Goal: Task Accomplishment & Management: Use online tool/utility

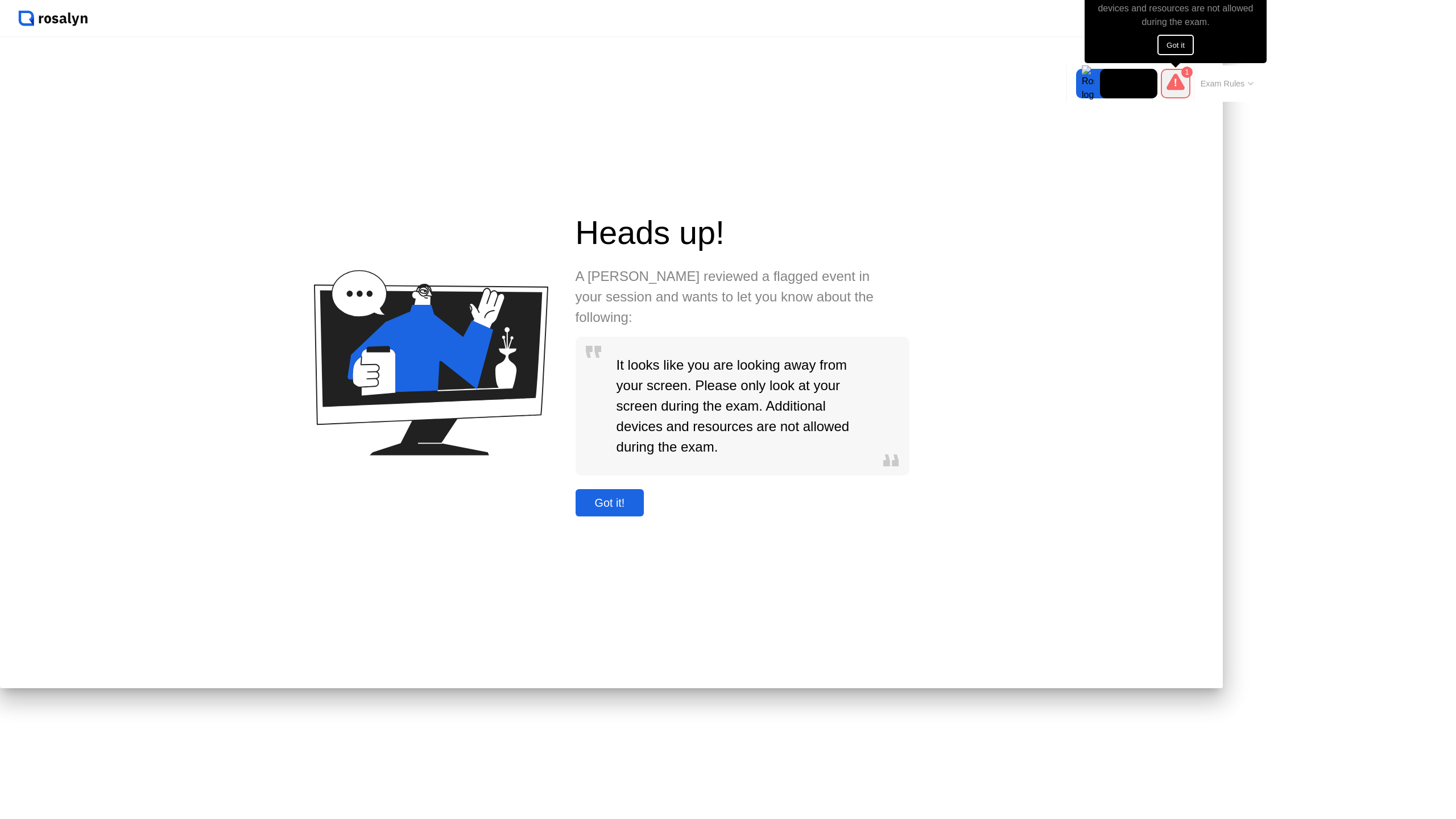
click at [641, 510] on div "Got it!" at bounding box center [610, 503] width 62 height 13
click at [1185, 41] on button "Got it" at bounding box center [1175, 45] width 37 height 21
drag, startPoint x: 1187, startPoint y: 90, endPoint x: 1238, endPoint y: 89, distance: 51.0
click at [1238, 89] on div "Exam Rules" at bounding box center [1208, 84] width 102 height 37
drag, startPoint x: 1141, startPoint y: 74, endPoint x: 1241, endPoint y: 87, distance: 100.8
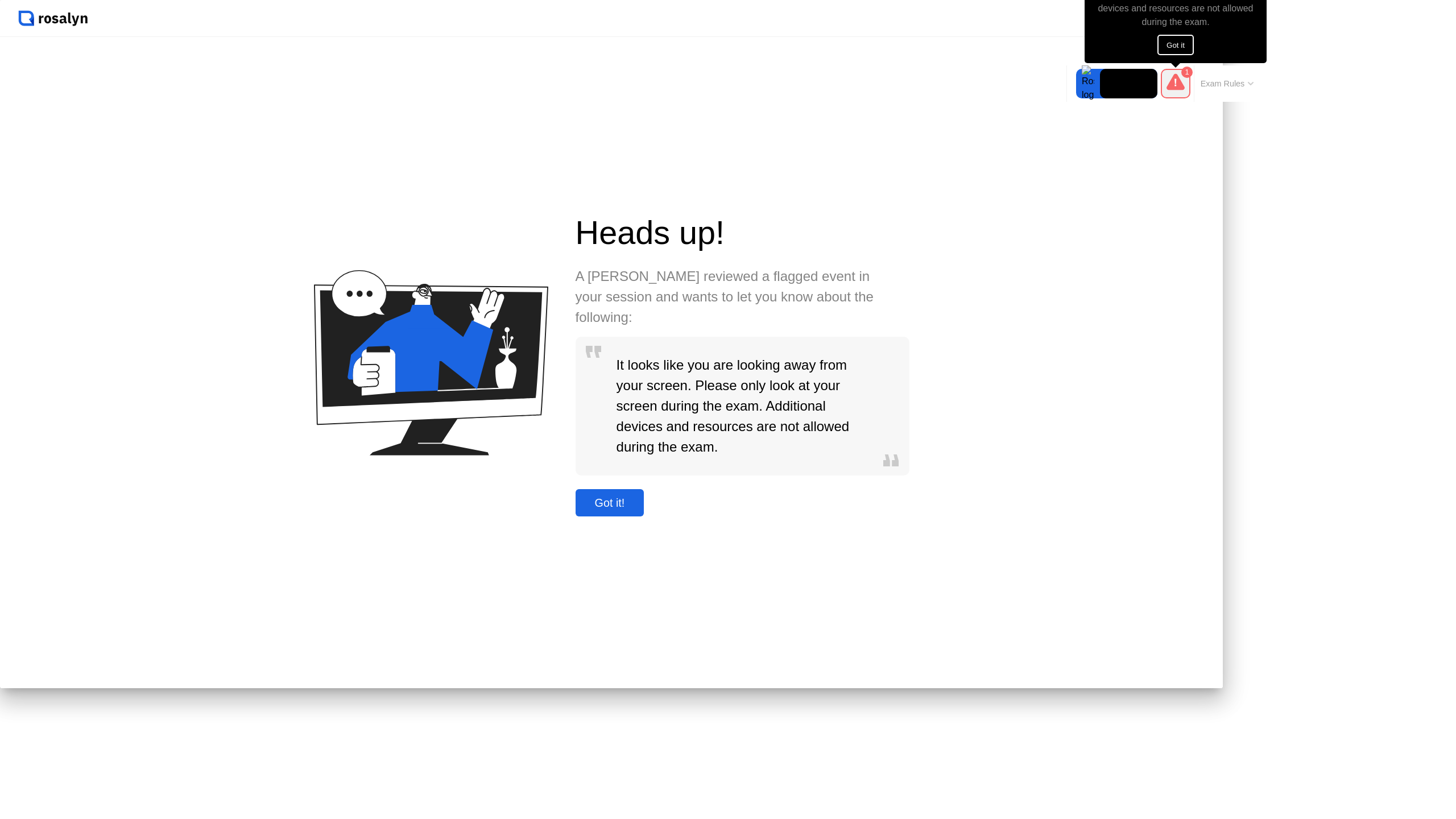
click at [1223, 81] on div "Move Expand Hide Exam Rules" at bounding box center [1163, 84] width 194 height 37
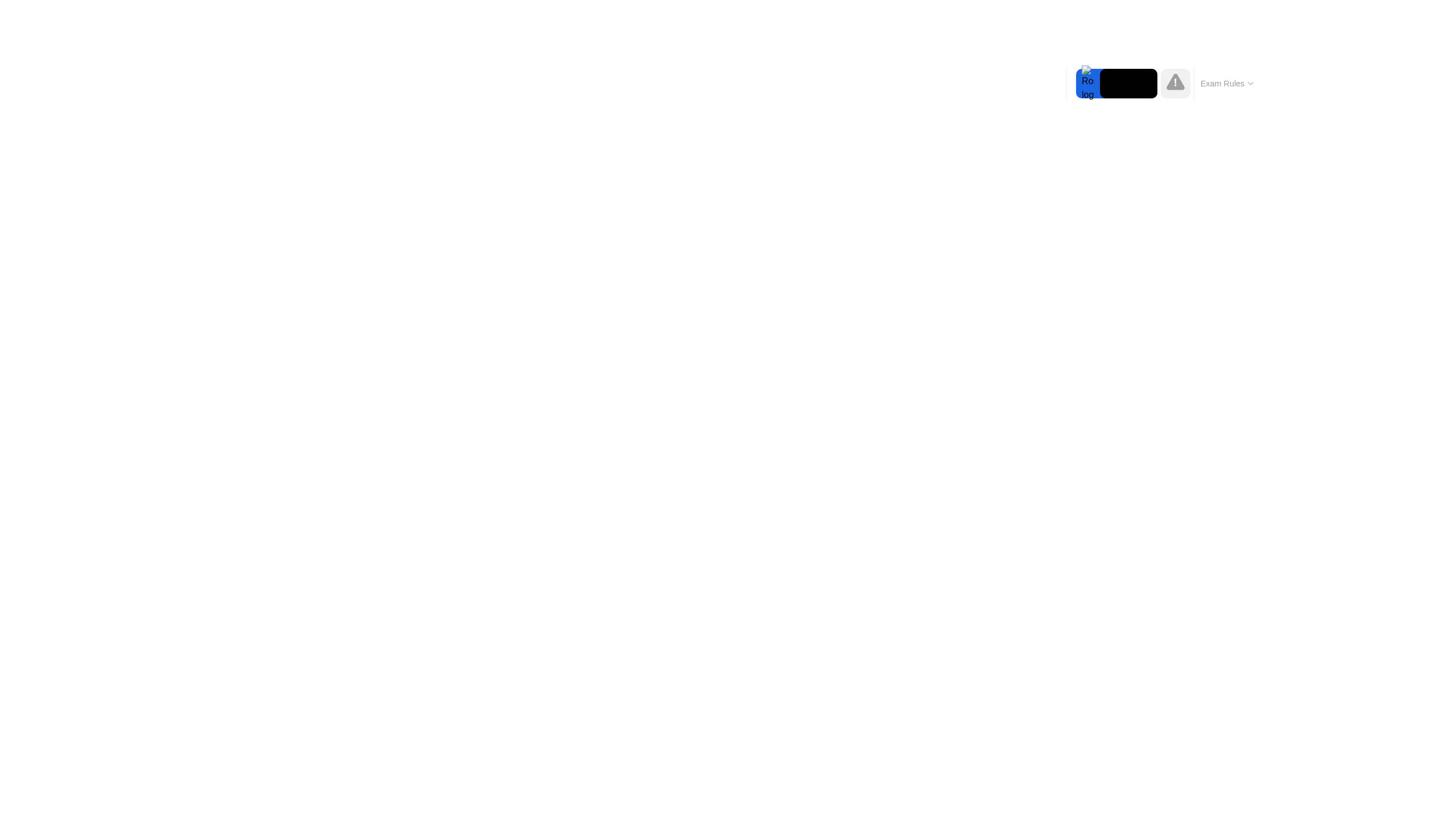
click at [1251, 84] on icon at bounding box center [1250, 84] width 6 height 3
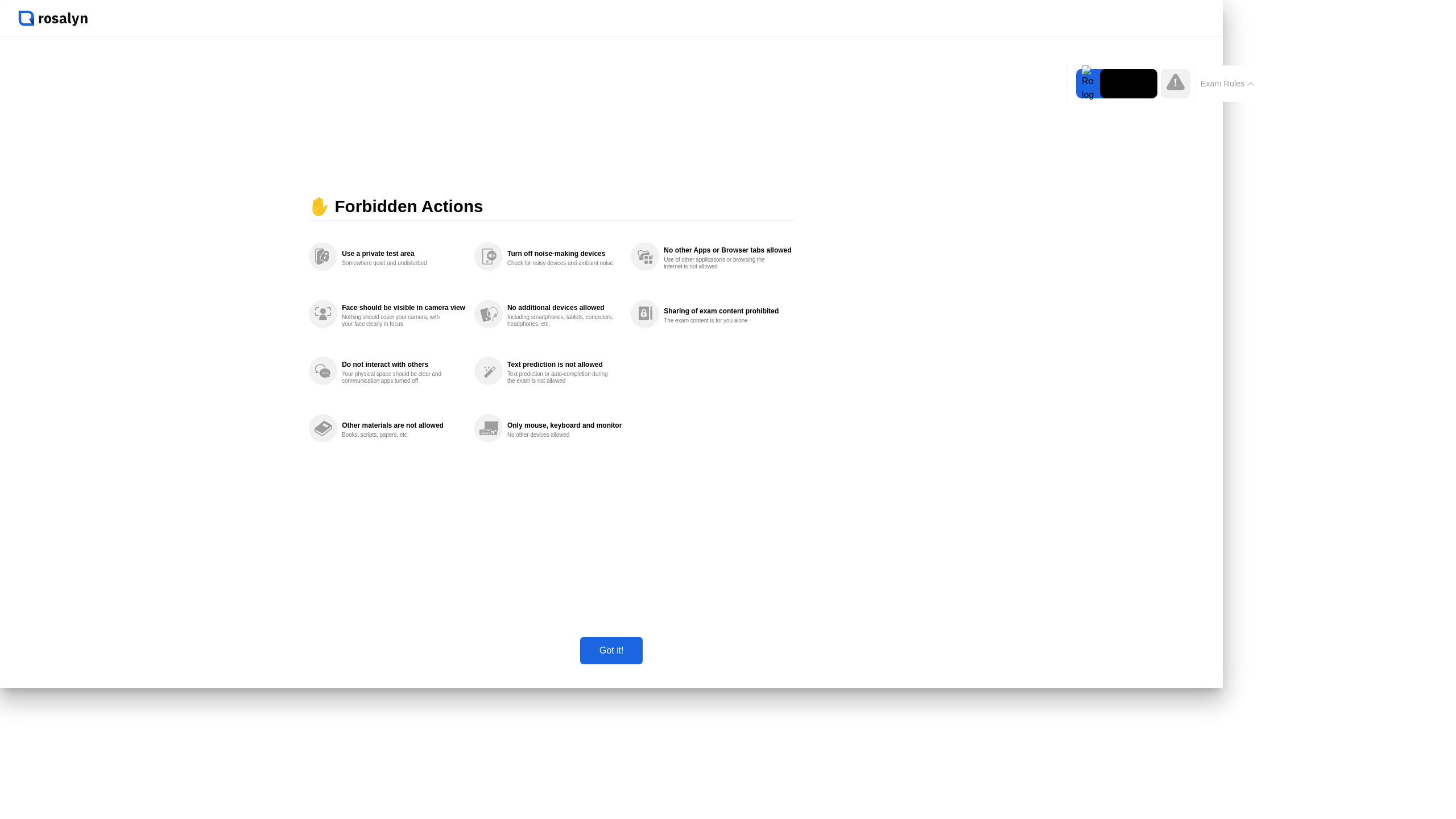
click at [1251, 84] on icon at bounding box center [1250, 84] width 6 height 3
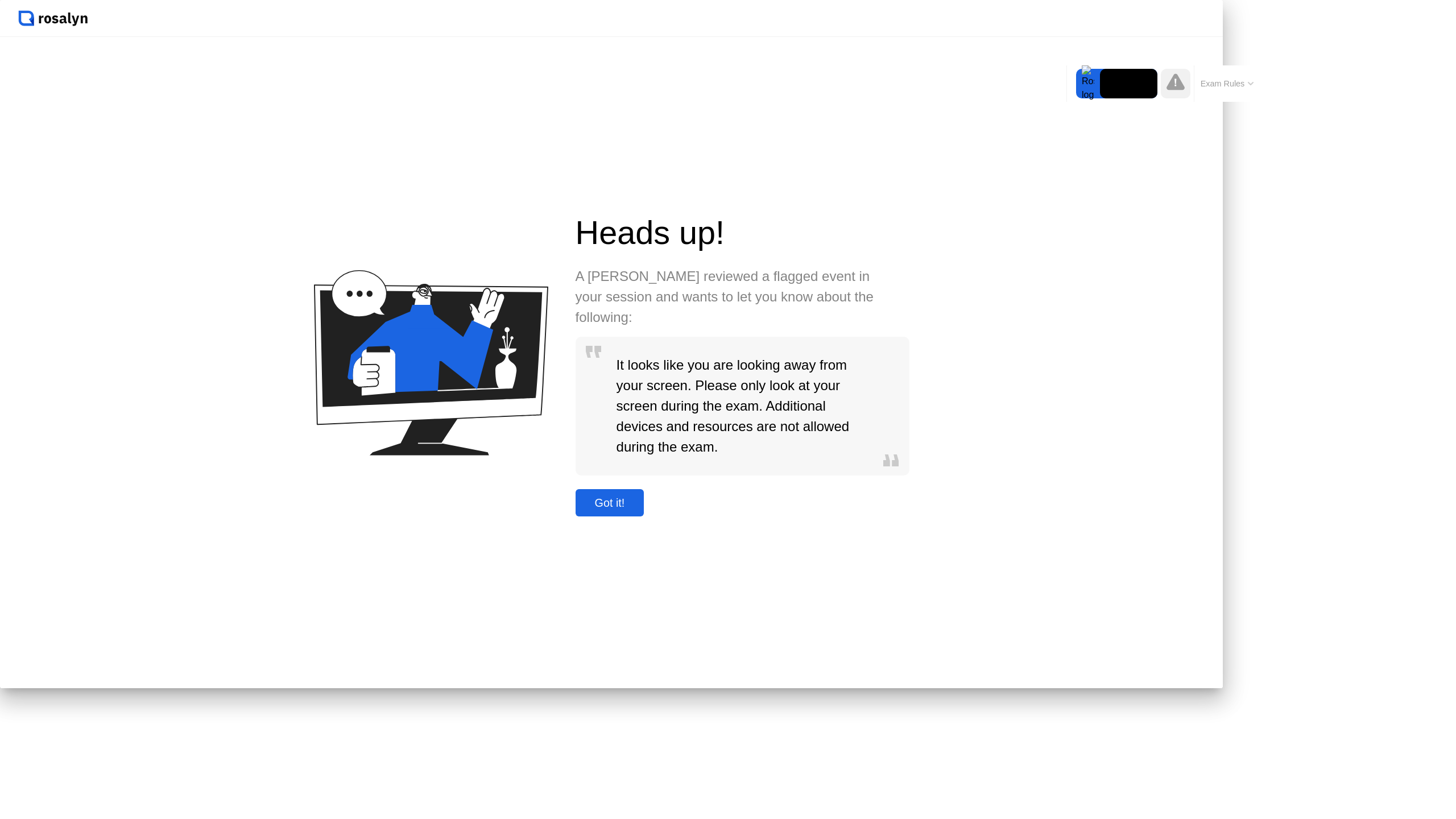
click at [641, 510] on div "Got it!" at bounding box center [610, 503] width 62 height 13
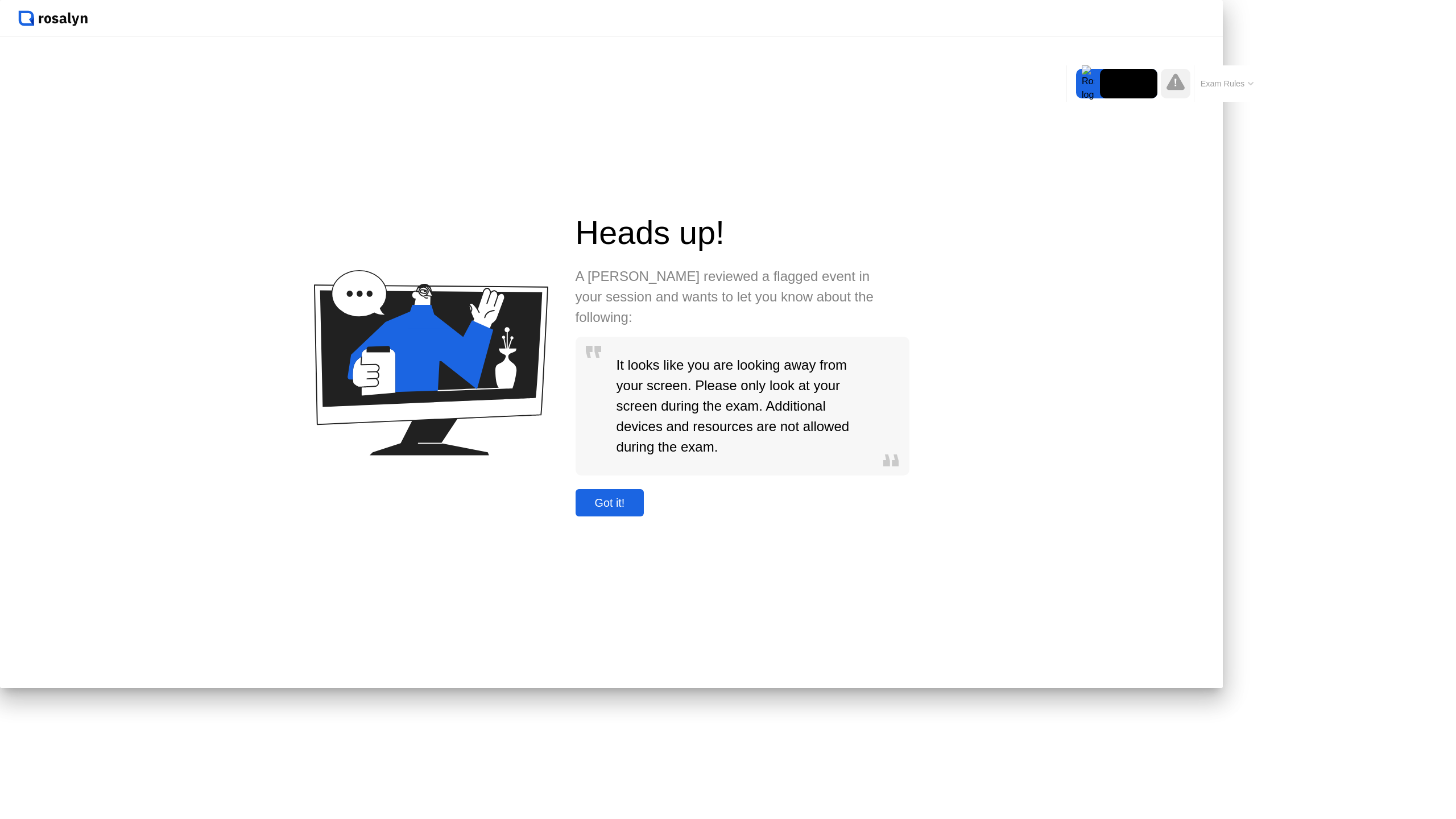
click at [641, 510] on div "Got it!" at bounding box center [610, 503] width 62 height 13
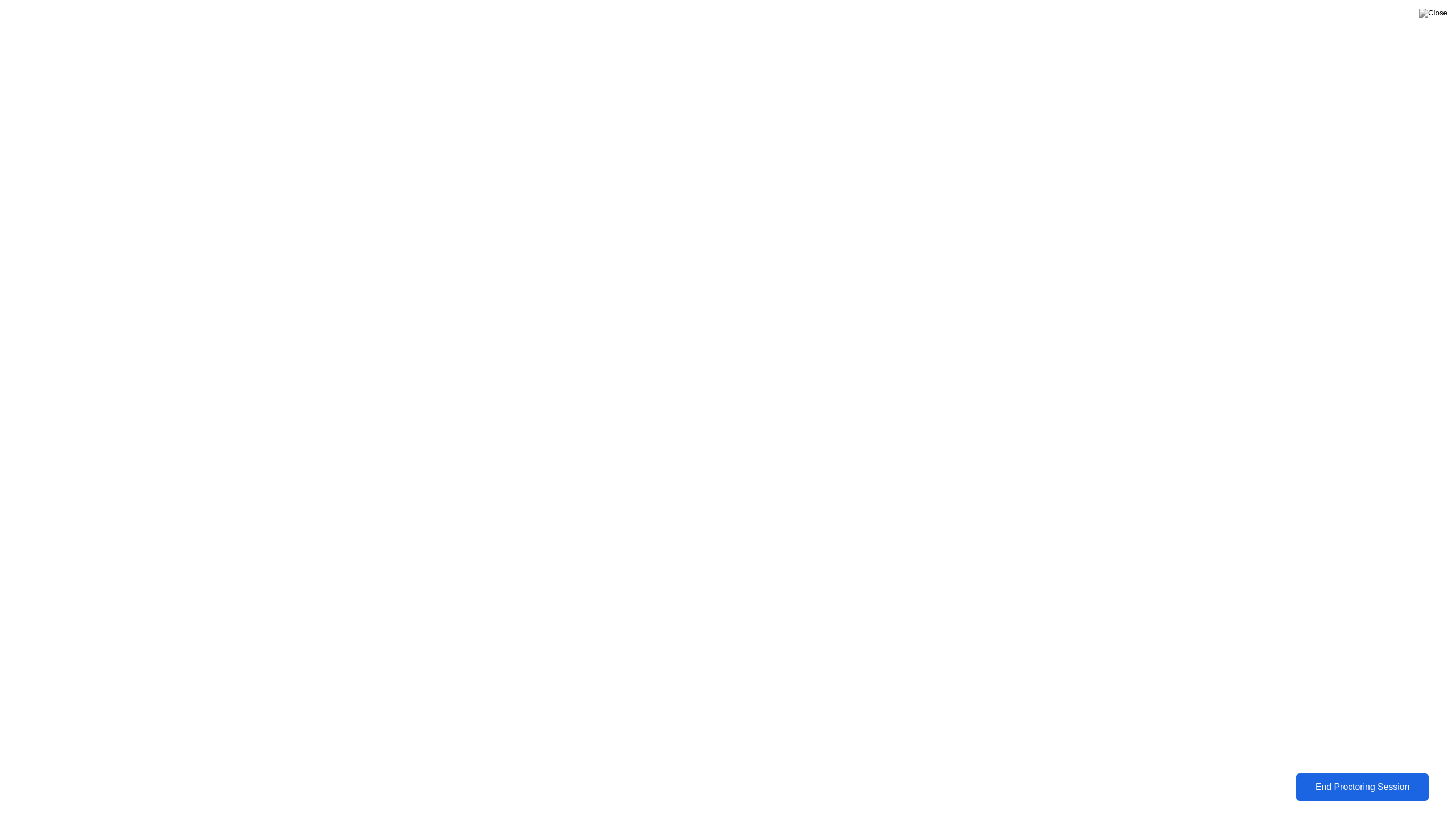
click at [1360, 790] on div "End Proctoring Session" at bounding box center [1362, 788] width 127 height 10
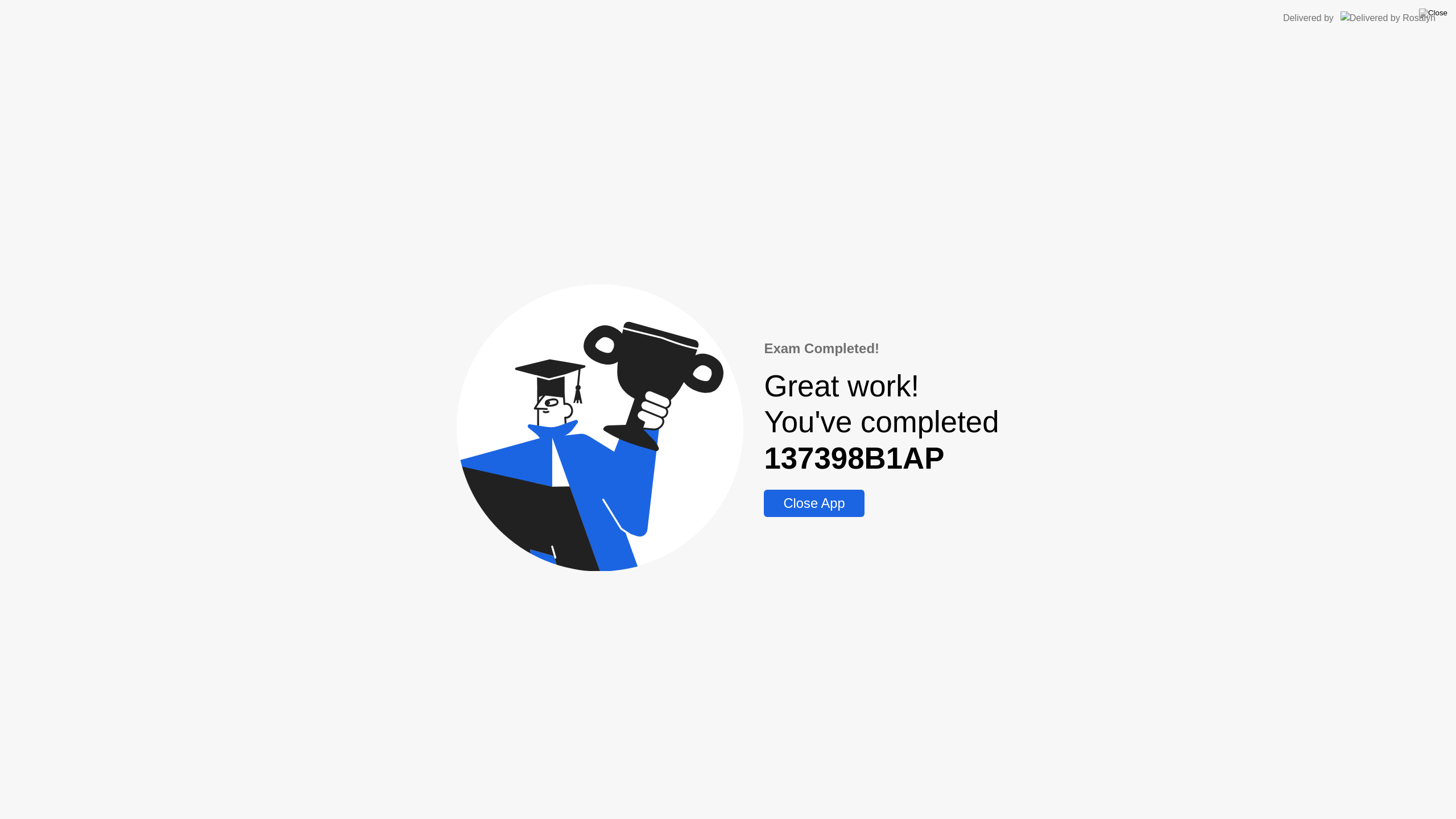
click at [826, 506] on div "Close App" at bounding box center [814, 503] width 93 height 16
